Goal: Find specific page/section

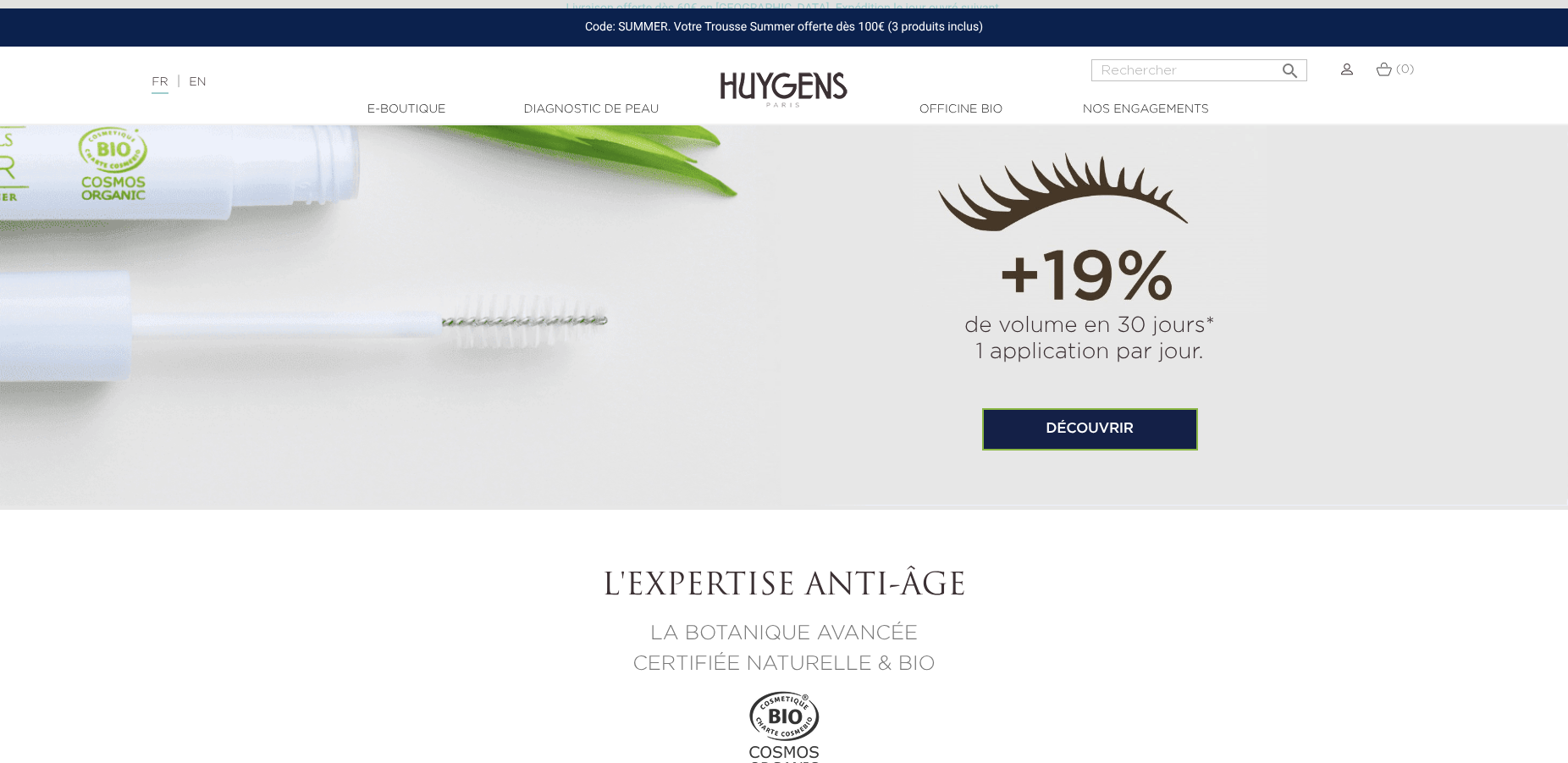
scroll to position [778, 0]
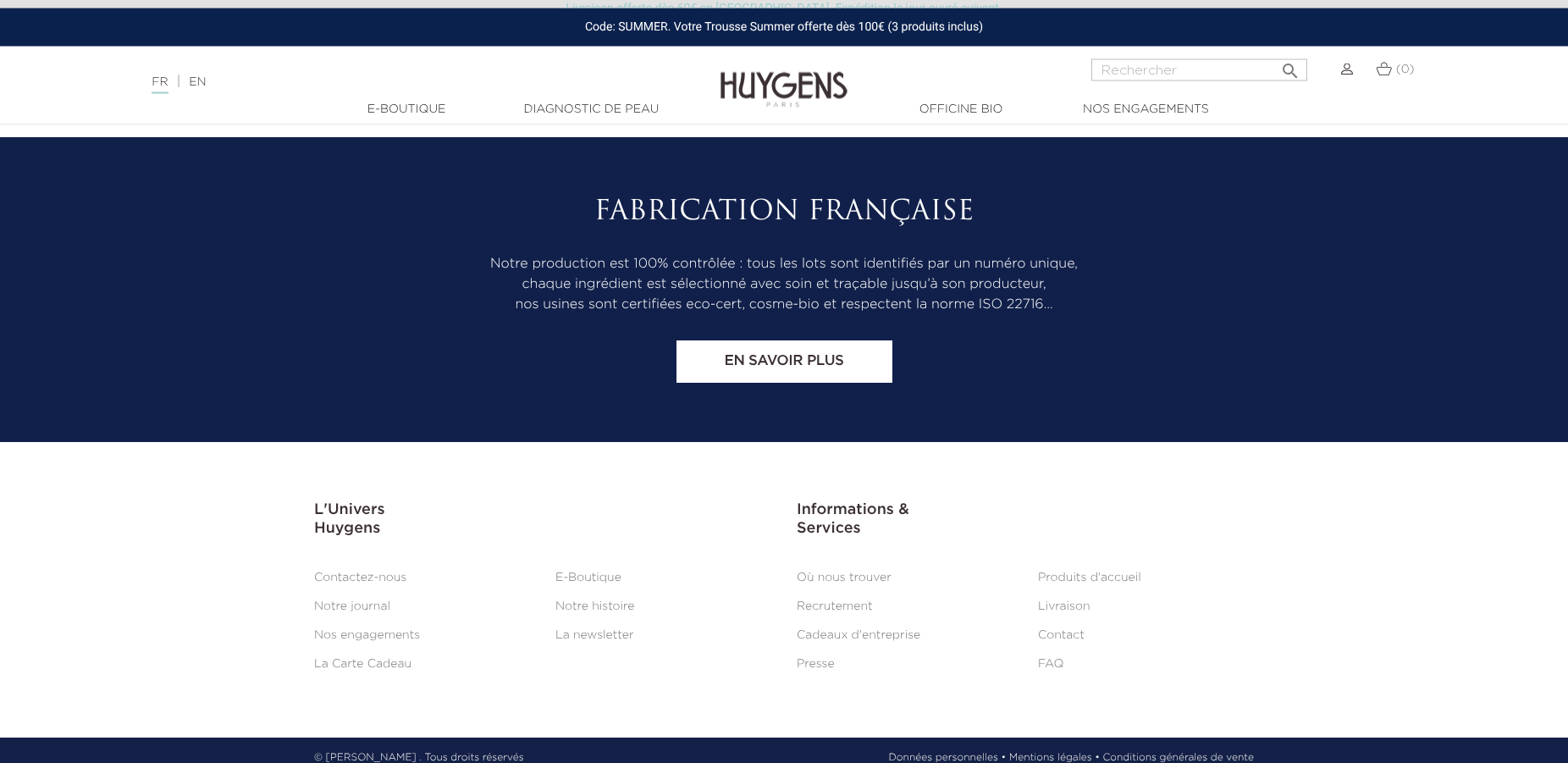
scroll to position [964, 0]
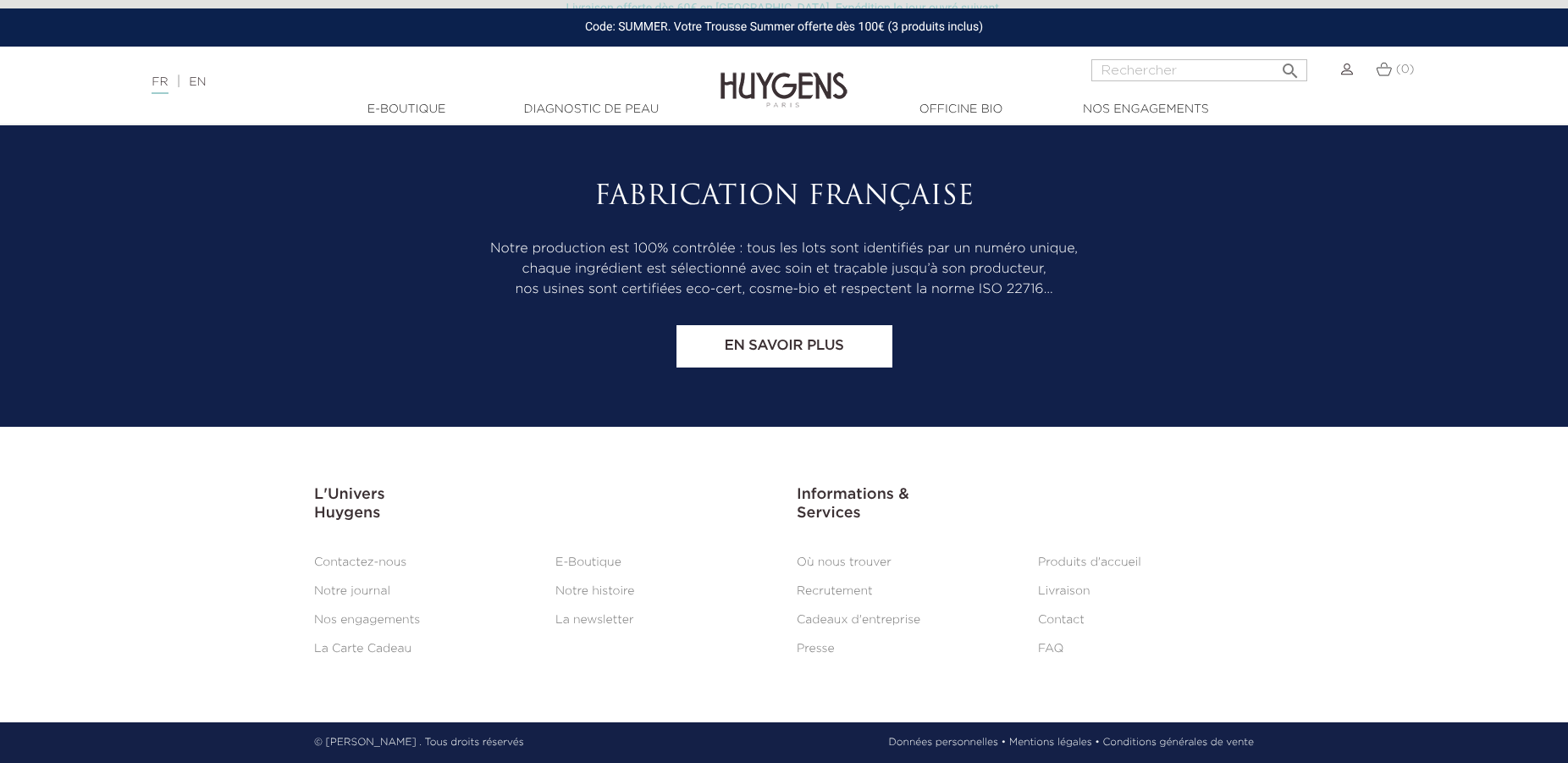
click at [839, 556] on link "Où nous trouver" at bounding box center [844, 562] width 95 height 12
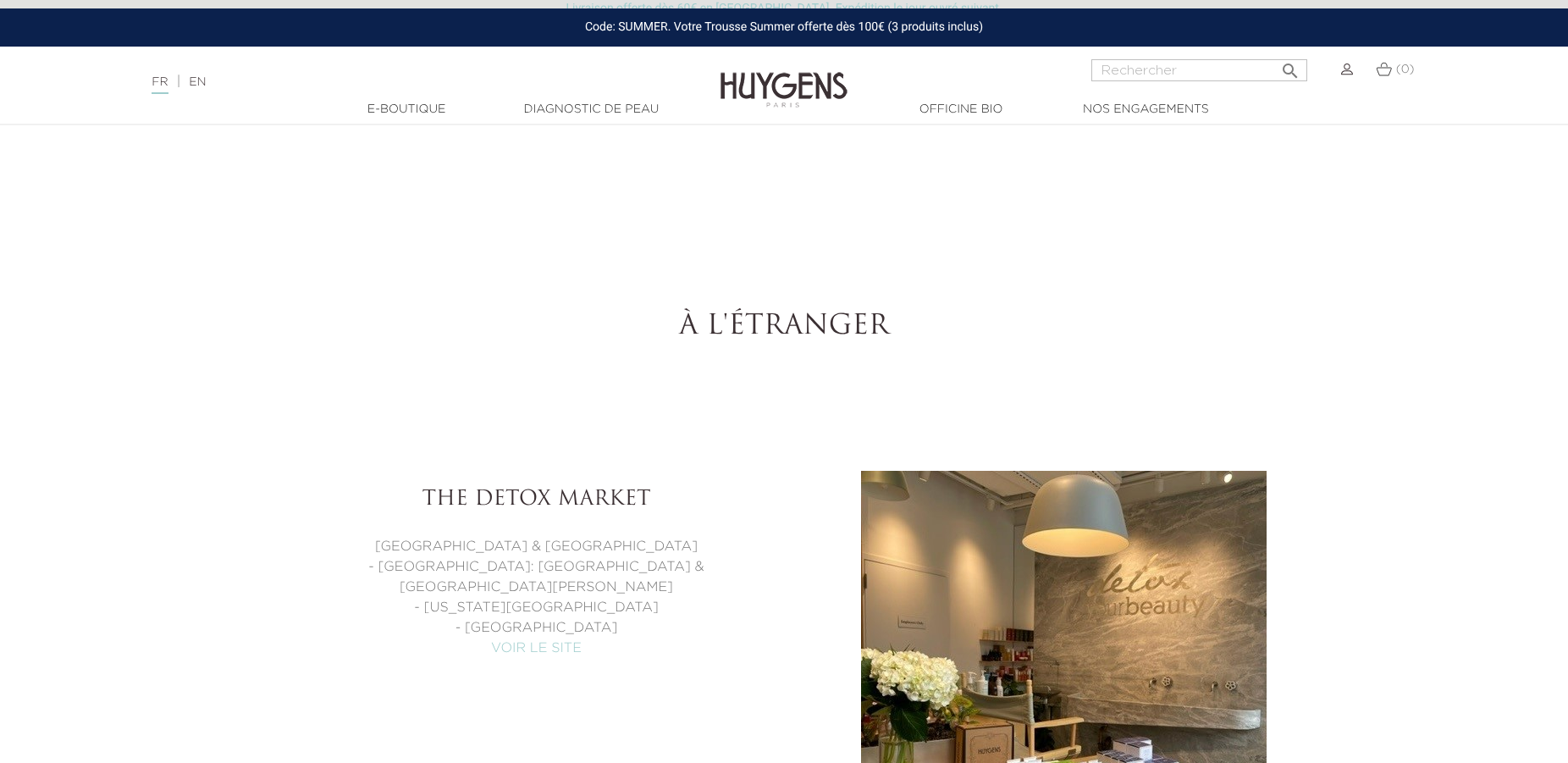
select select "FR"
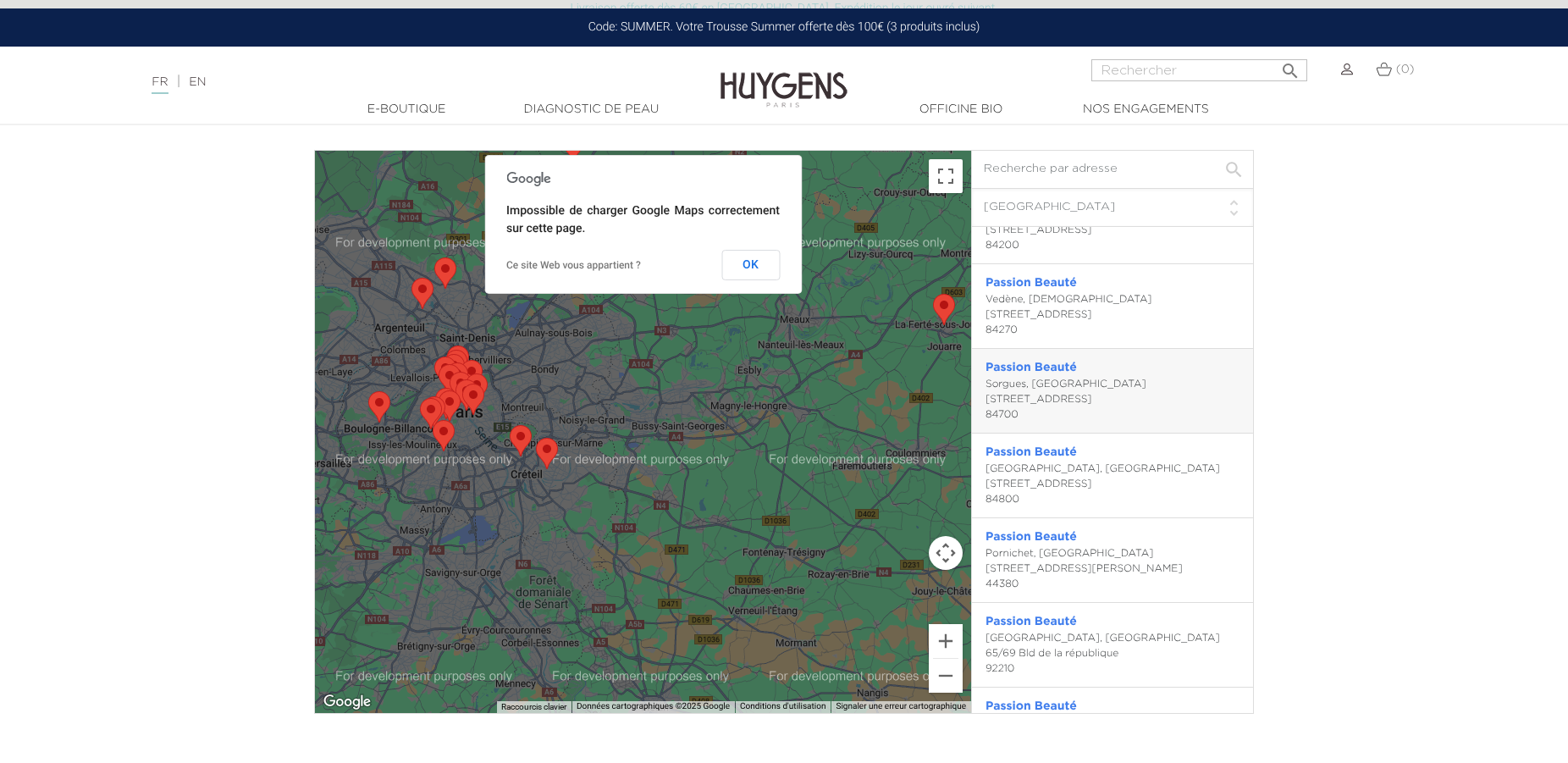
scroll to position [2316, 0]
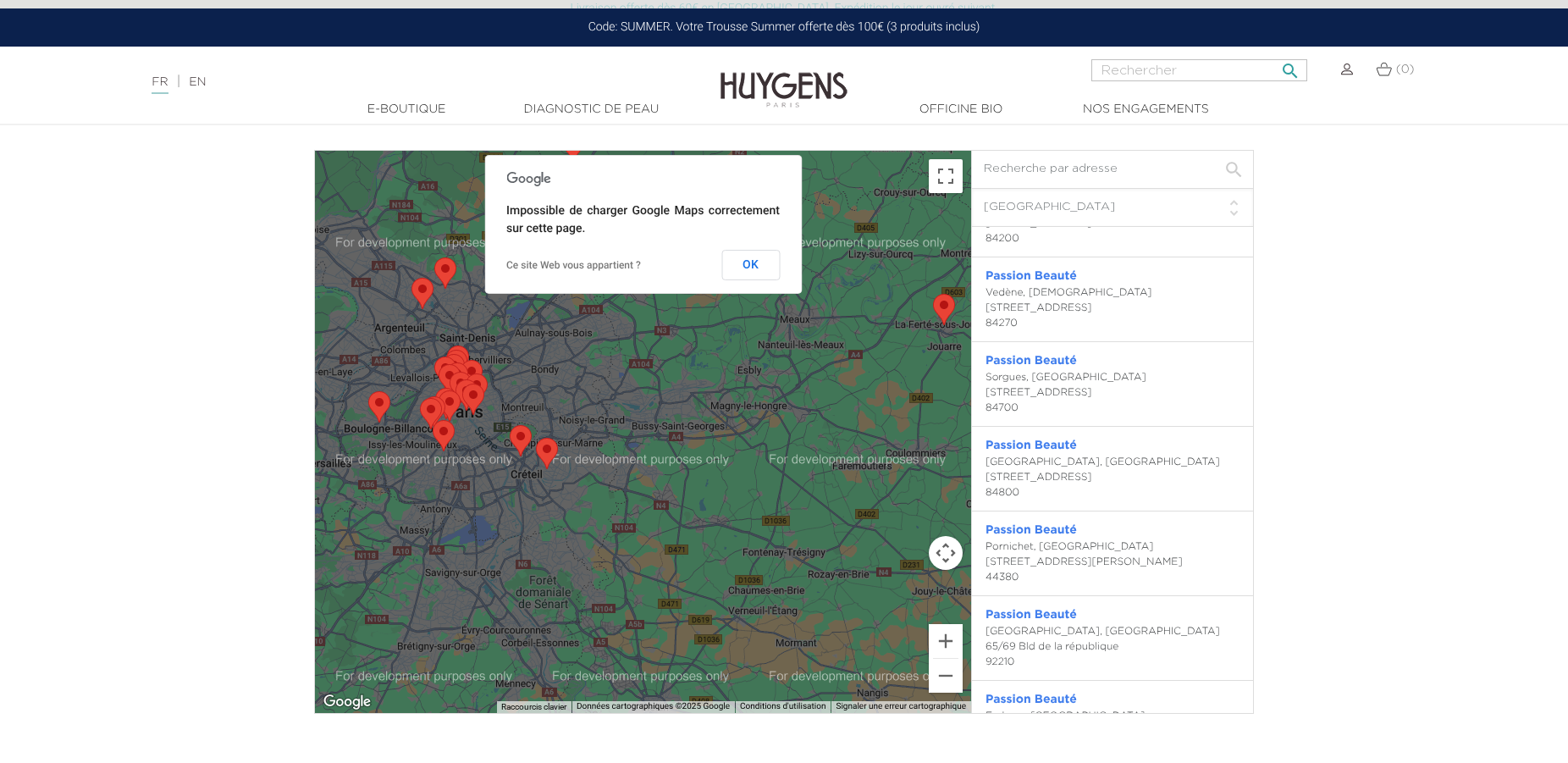
click at [1188, 59] on input "Rechercher" at bounding box center [1199, 70] width 216 height 22
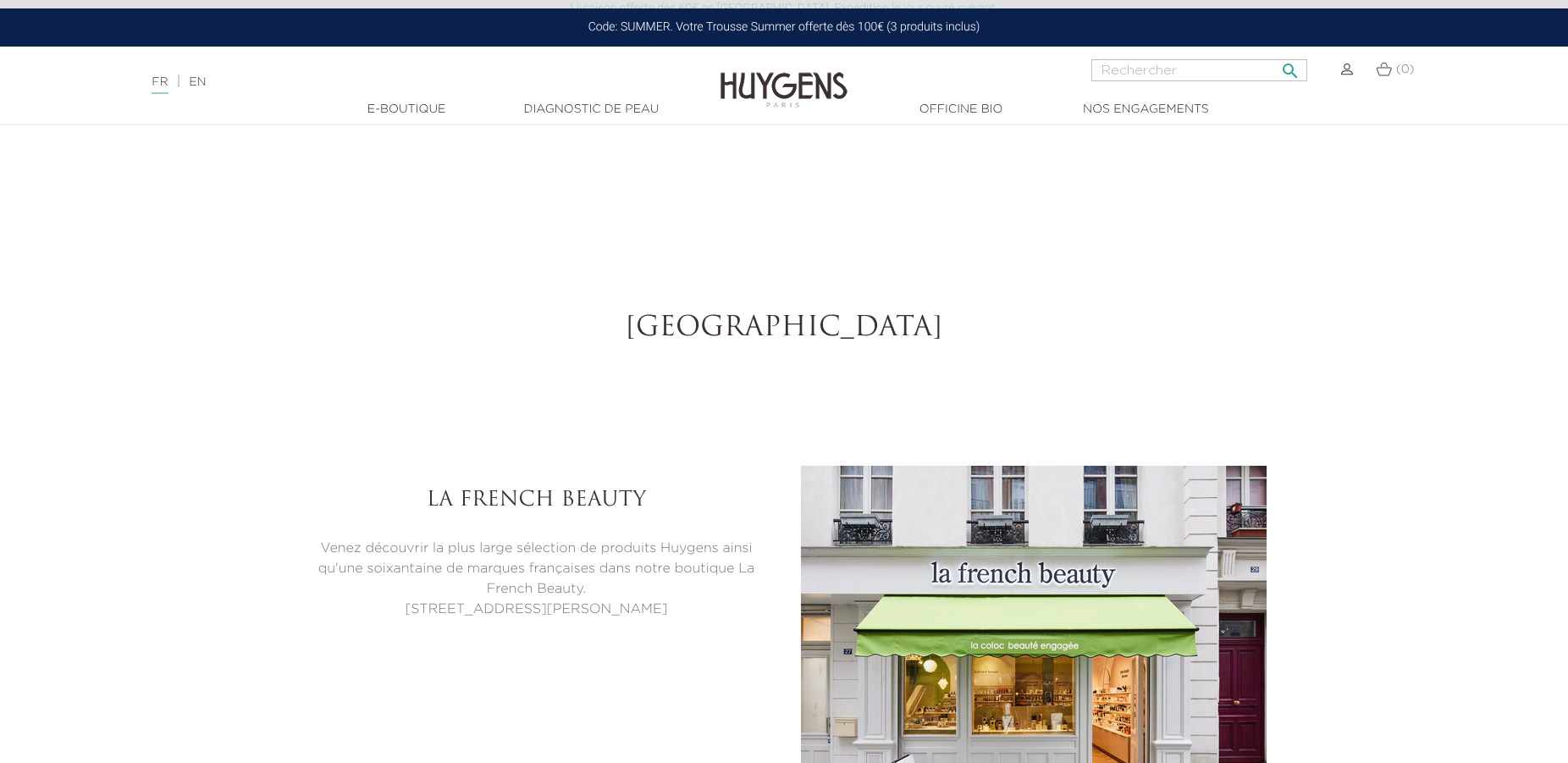
scroll to position [5492, 0]
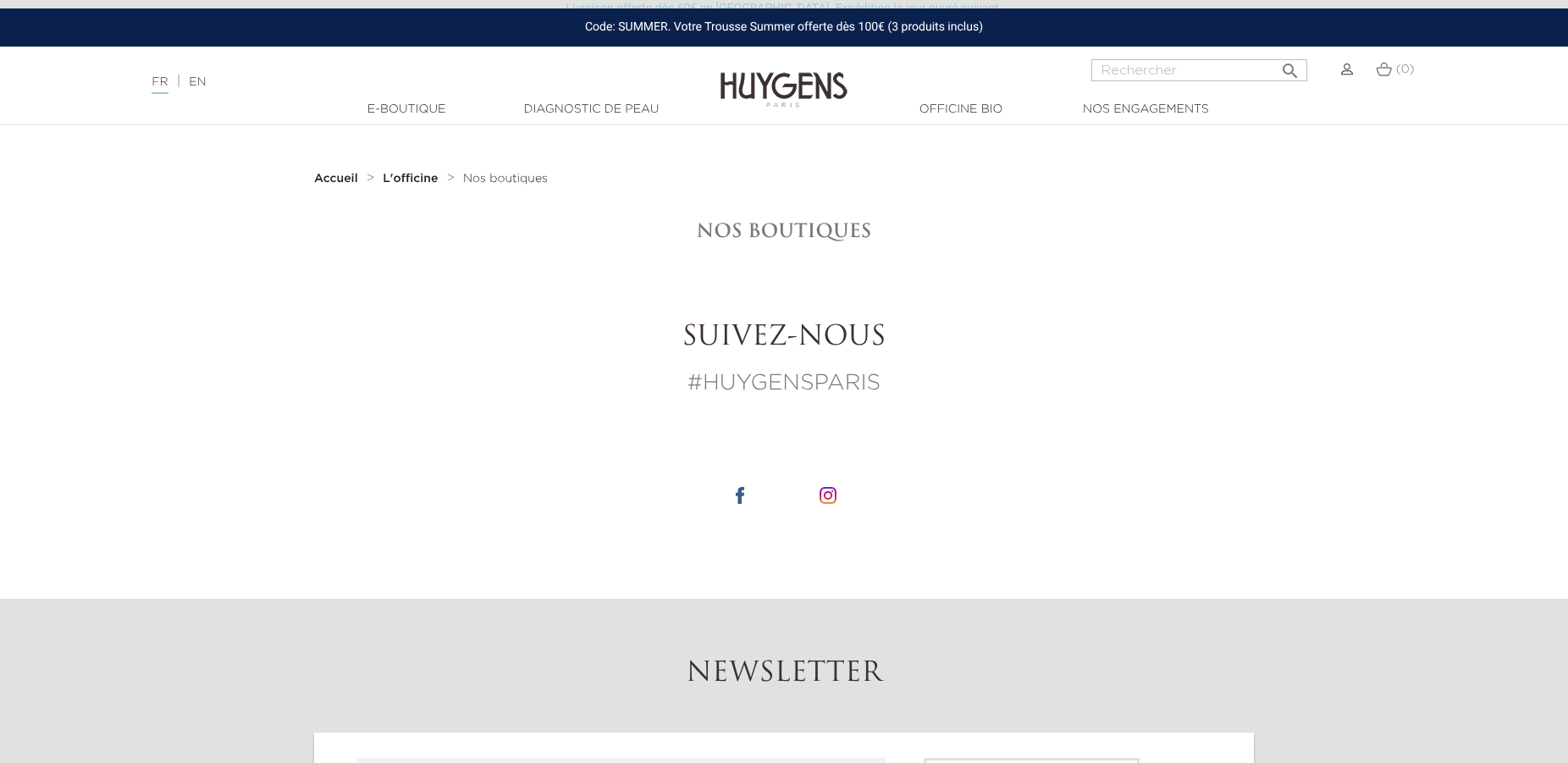
scroll to position [964, 0]
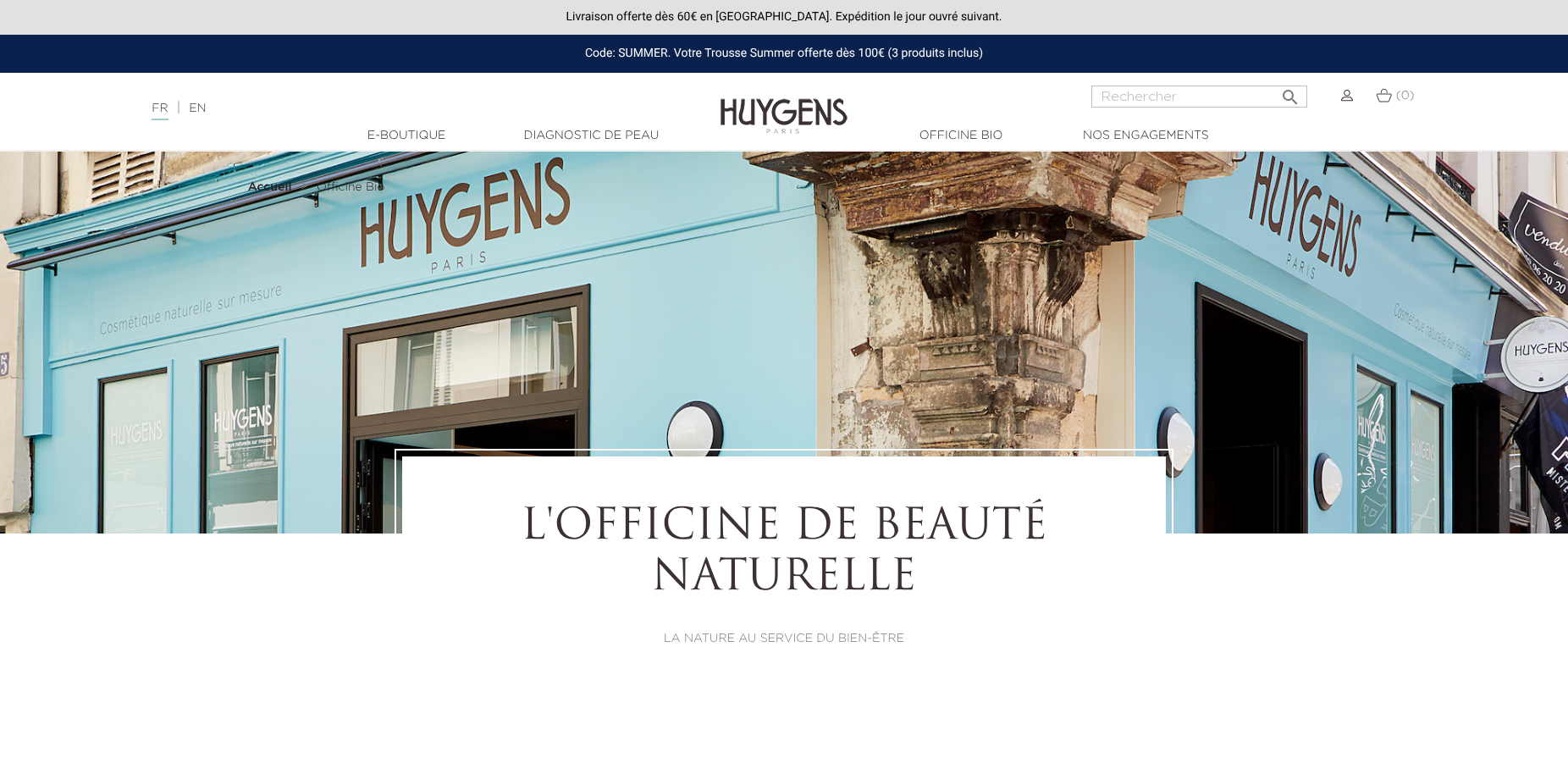
select select "FR"
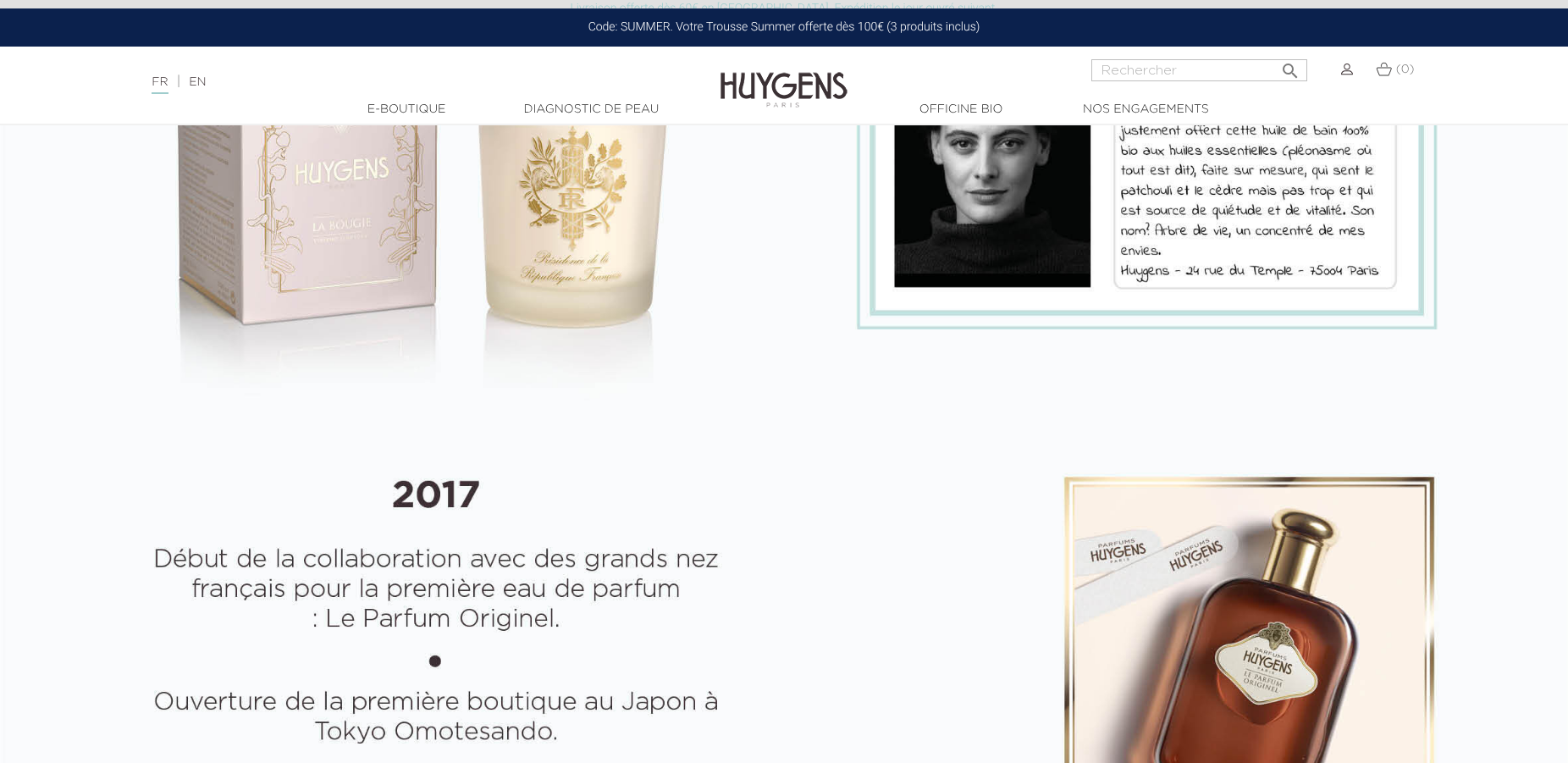
scroll to position [1987, 0]
